Goal: Browse casually

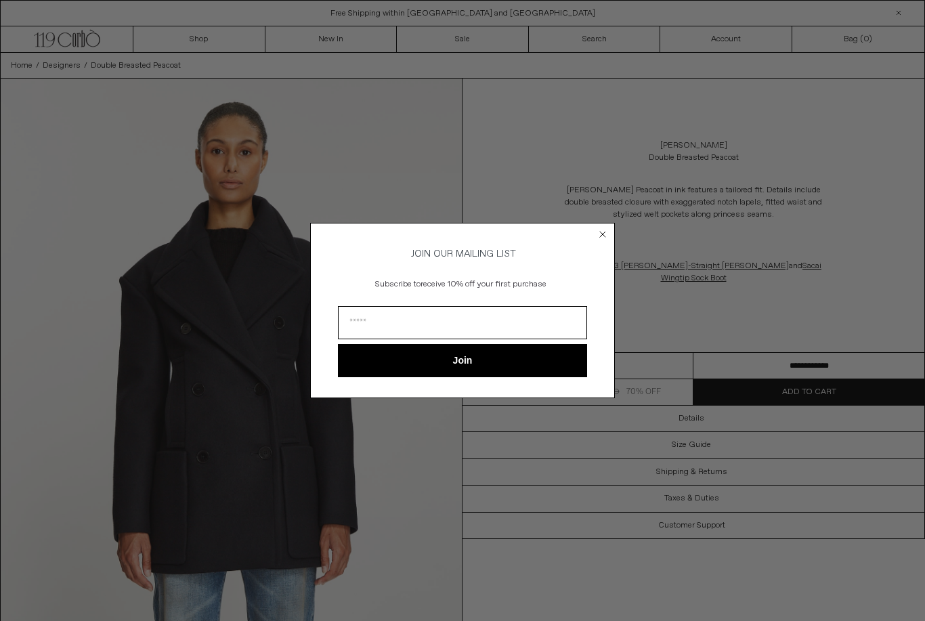
click at [598, 232] on circle "Close dialog" at bounding box center [603, 234] width 13 height 13
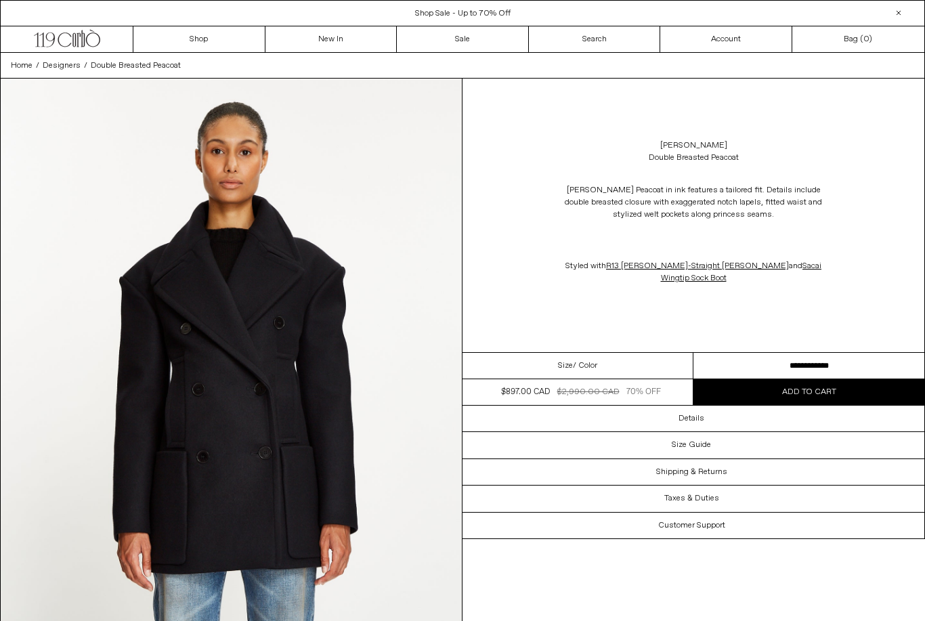
click at [56, 37] on icon ".cls-1, .cls-2 { fill: #231f20; stroke: #231f20; stroke-miterlimit: 10; stroke-…" at bounding box center [67, 37] width 66 height 20
click at [70, 42] on icon ".cls-1, .cls-2 { fill: #231f20; stroke: #231f20; stroke-miterlimit: 10; stroke-…" at bounding box center [67, 37] width 66 height 20
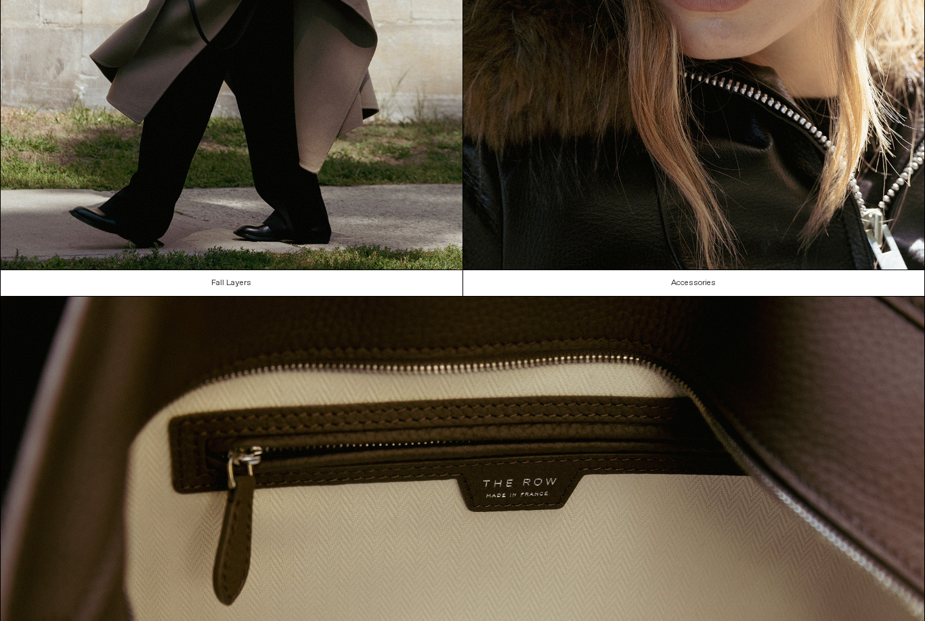
scroll to position [991, 0]
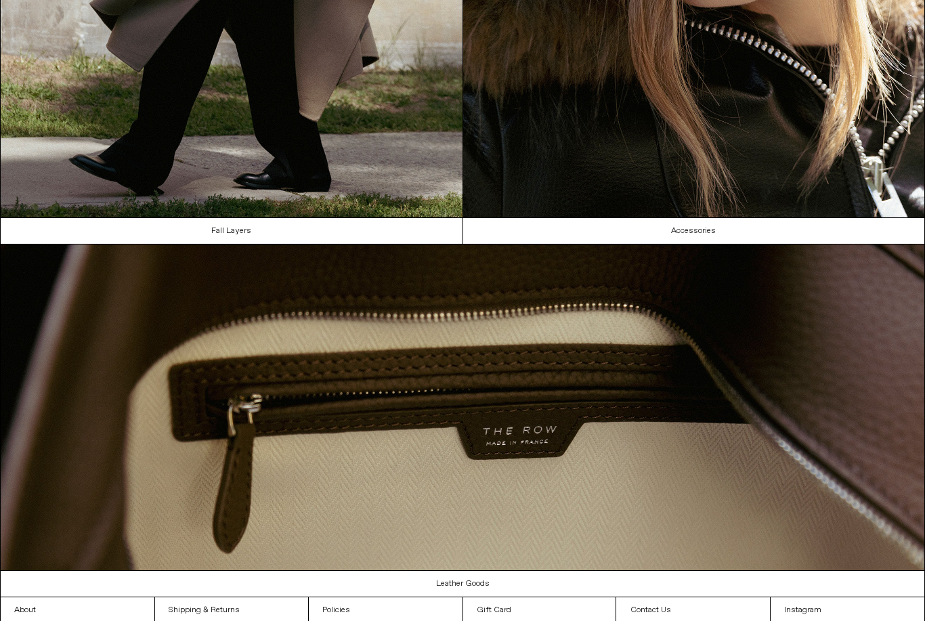
click at [812, 603] on link "Instagram" at bounding box center [848, 610] width 154 height 26
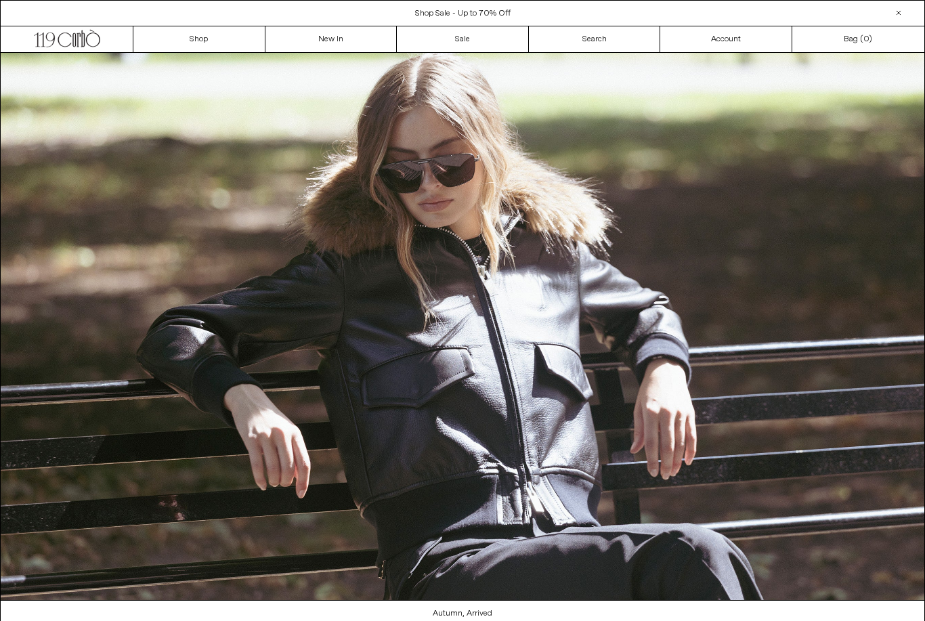
scroll to position [1019, 0]
